Goal: Information Seeking & Learning: Learn about a topic

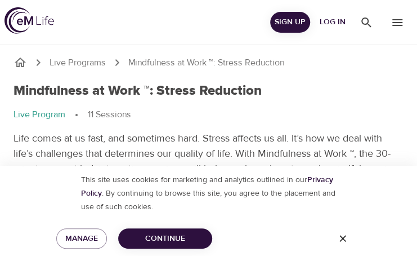
click at [337, 240] on icon "button" at bounding box center [342, 238] width 11 height 11
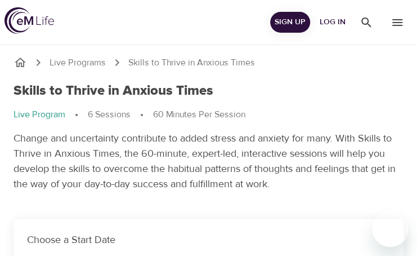
click at [320, 120] on ol "Live Program 6 Sessions 60 Minutes Per Session" at bounding box center [209, 115] width 390 height 14
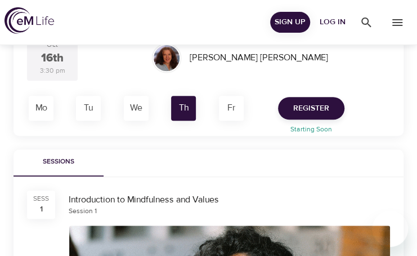
scroll to position [169, 0]
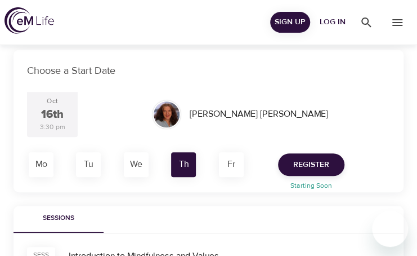
click at [135, 166] on div "We" at bounding box center [136, 164] width 25 height 25
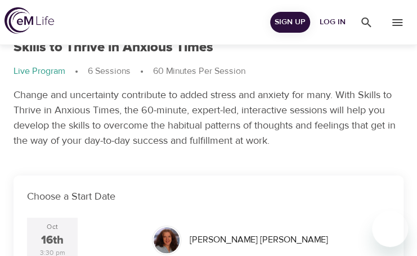
scroll to position [3, 0]
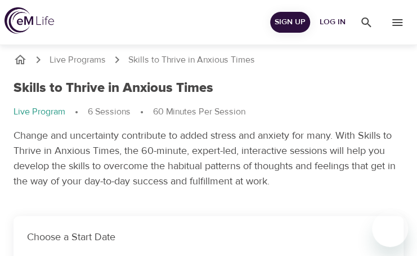
click at [300, 182] on p "Change and uncertainty contribute to added stress and anxiety for many. With Sk…" at bounding box center [209, 158] width 390 height 61
click at [338, 108] on ol "Live Program 6 Sessions 60 Minutes Per Session" at bounding box center [209, 112] width 390 height 14
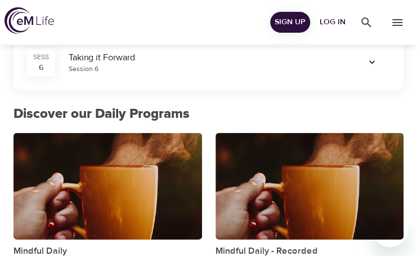
scroll to position [845, 0]
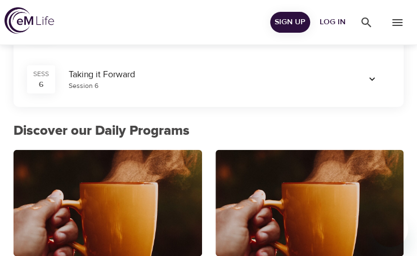
click at [331, 126] on p "Discover our Daily Programs" at bounding box center [209, 131] width 390 height 20
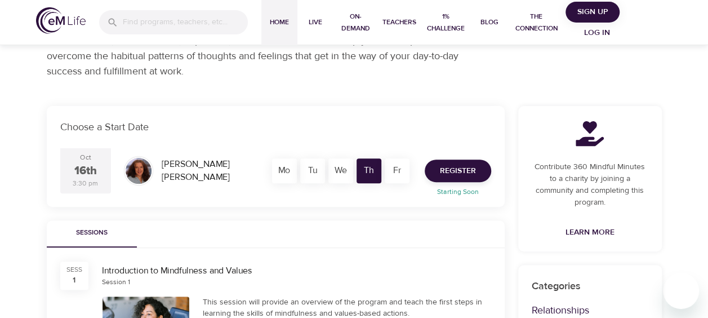
scroll to position [0, 0]
